Goal: Task Accomplishment & Management: Manage account settings

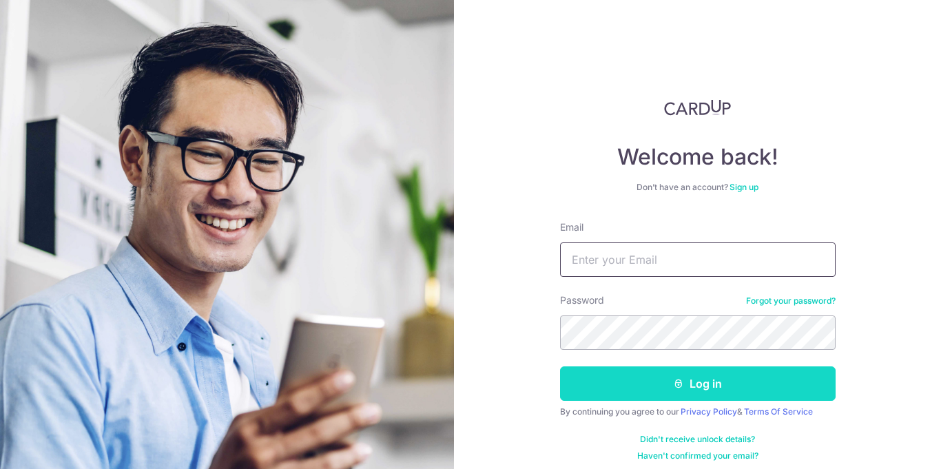
type input "[EMAIL_ADDRESS][DOMAIN_NAME]"
click at [703, 382] on button "Log in" at bounding box center [698, 384] width 276 height 34
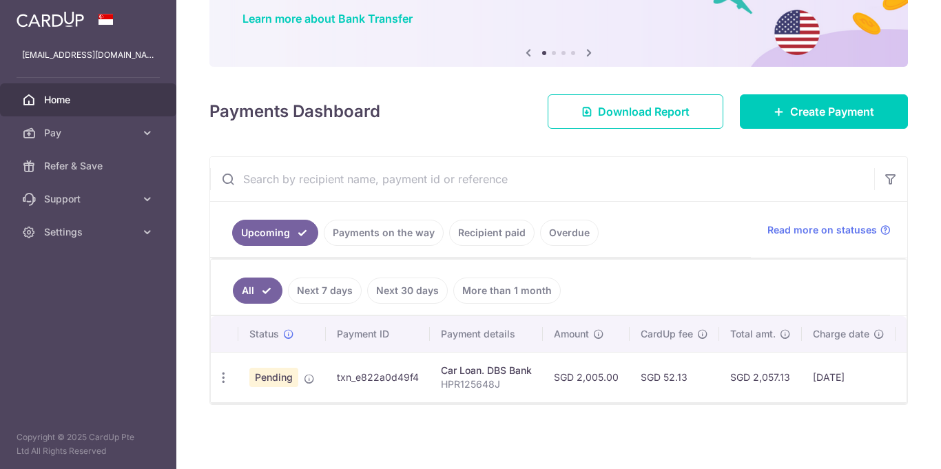
scroll to position [110, 0]
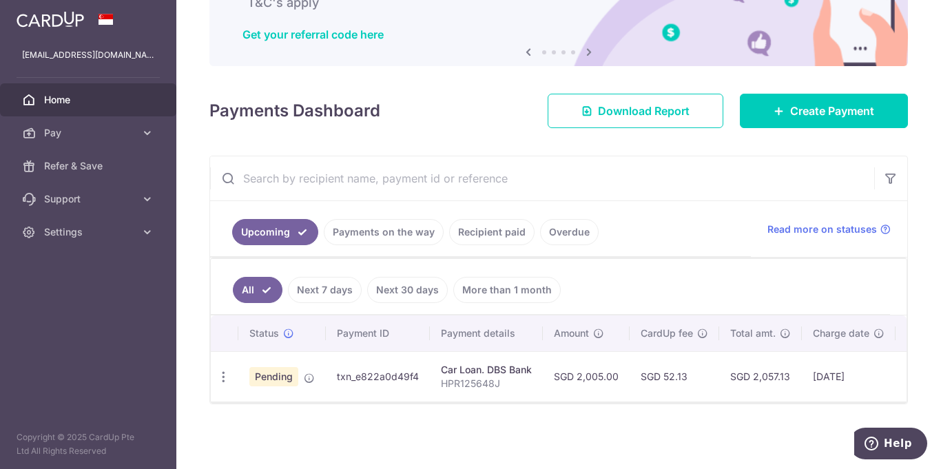
click at [363, 233] on link "Payments on the way" at bounding box center [384, 232] width 120 height 26
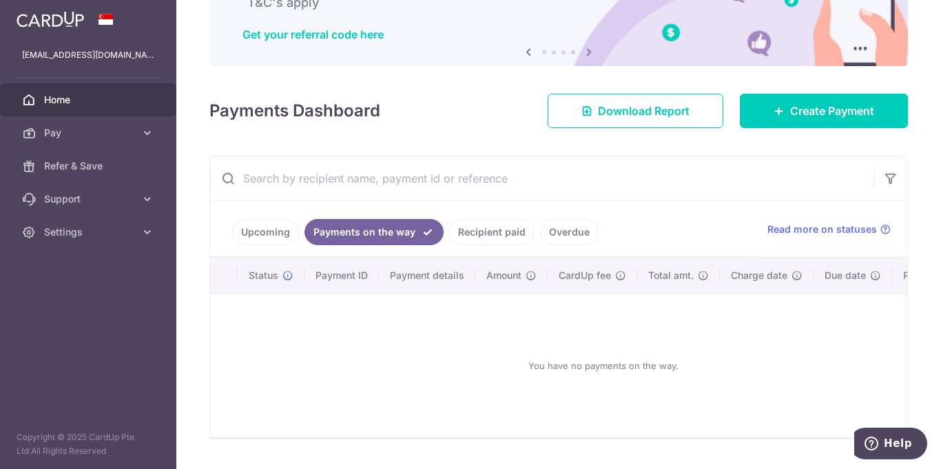
click at [267, 232] on link "Upcoming" at bounding box center [265, 232] width 67 height 26
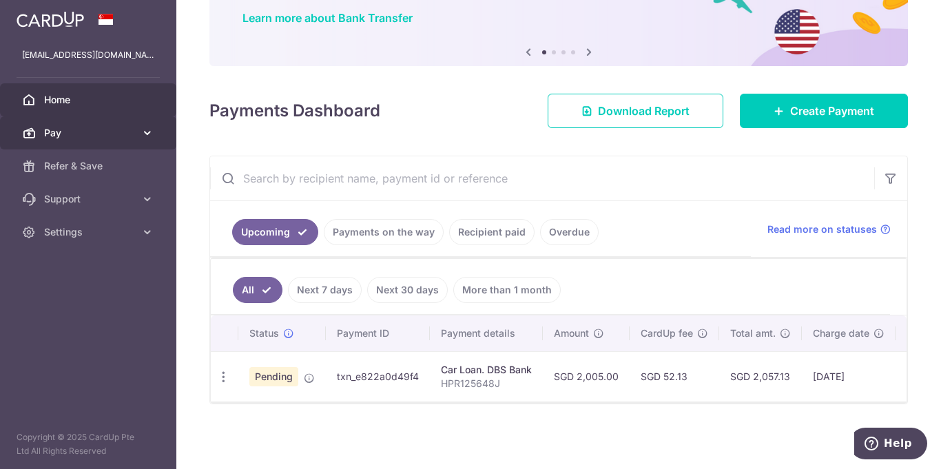
click at [68, 138] on span "Pay" at bounding box center [89, 133] width 91 height 14
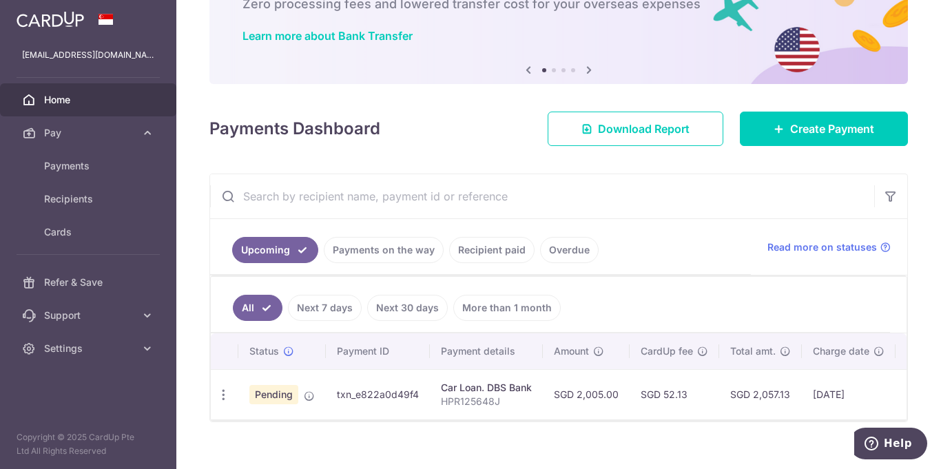
scroll to position [101, 0]
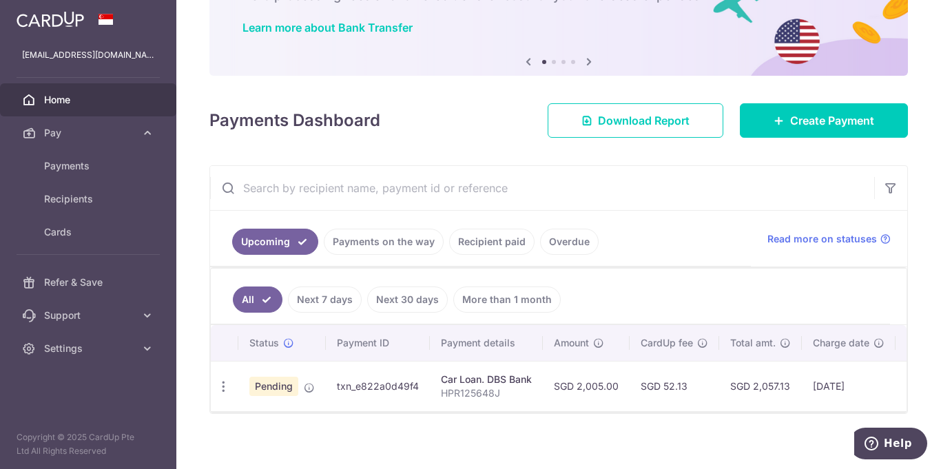
click at [329, 301] on link "Next 7 days" at bounding box center [325, 300] width 74 height 26
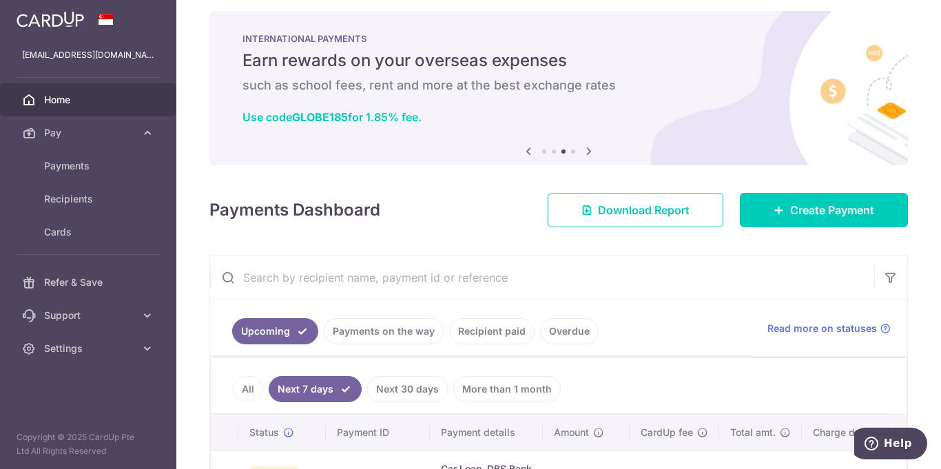
scroll to position [0, 0]
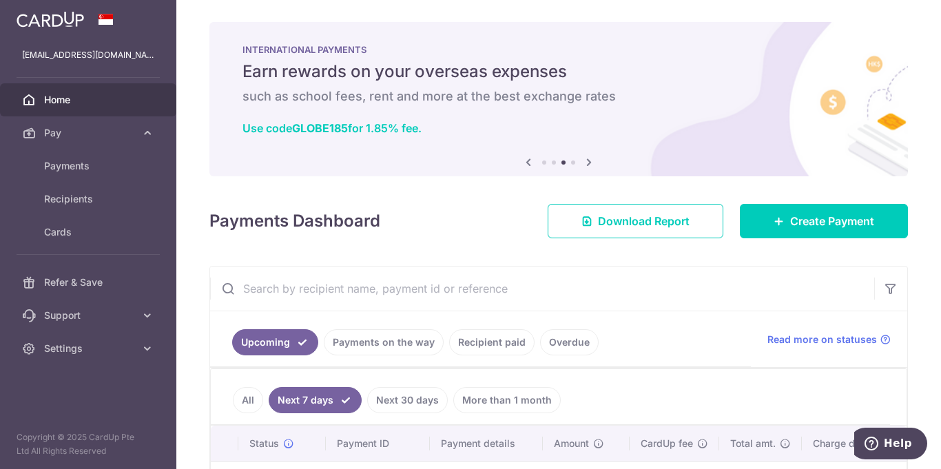
click at [588, 162] on icon at bounding box center [589, 162] width 17 height 17
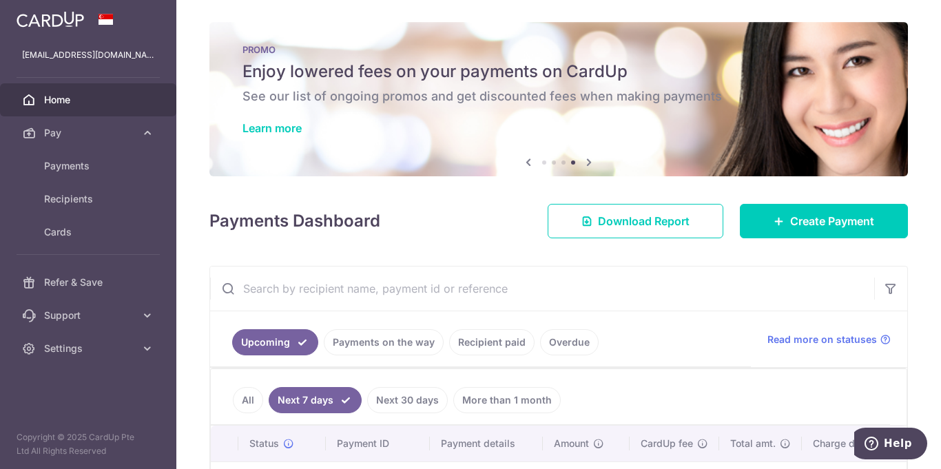
click at [588, 162] on icon at bounding box center [589, 162] width 17 height 17
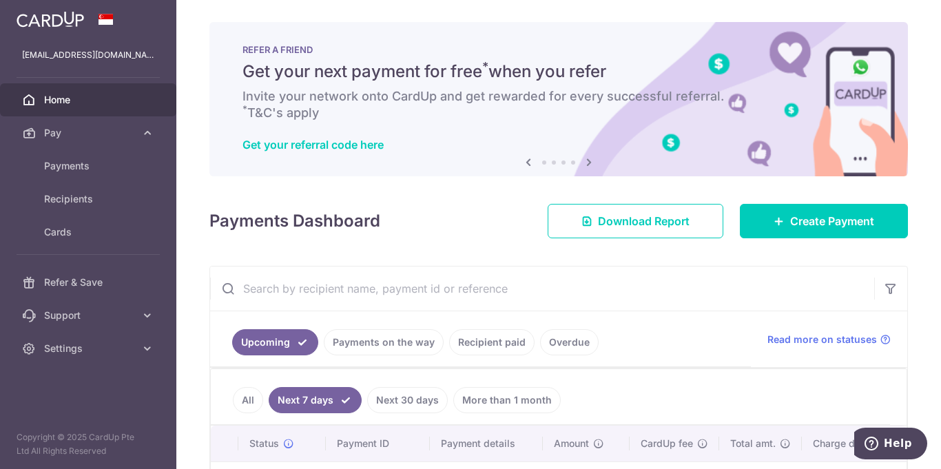
click at [588, 162] on icon at bounding box center [589, 162] width 17 height 17
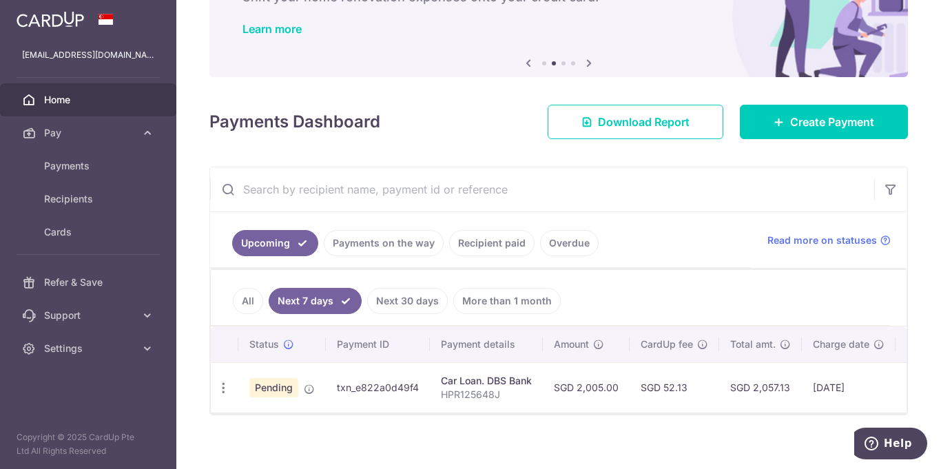
scroll to position [110, 0]
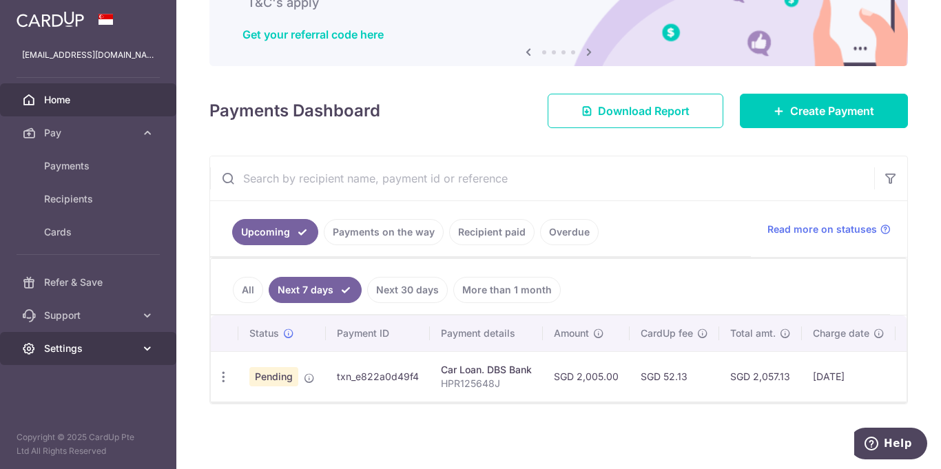
click at [96, 350] on span "Settings" at bounding box center [89, 349] width 91 height 14
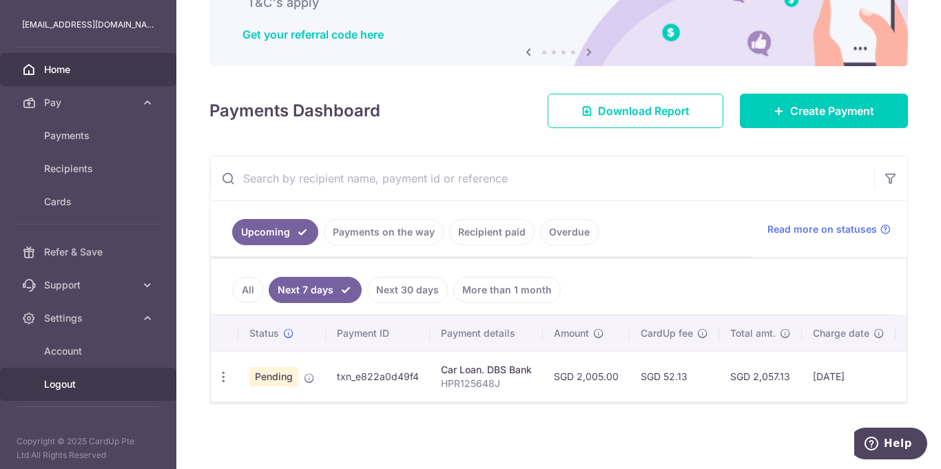
scroll to position [34, 0]
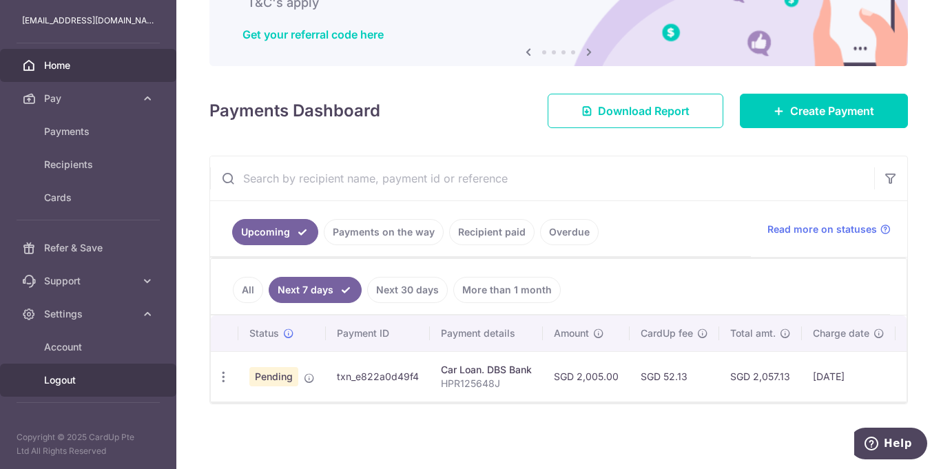
click at [65, 380] on span "Logout" at bounding box center [89, 380] width 91 height 14
